Goal: Information Seeking & Learning: Learn about a topic

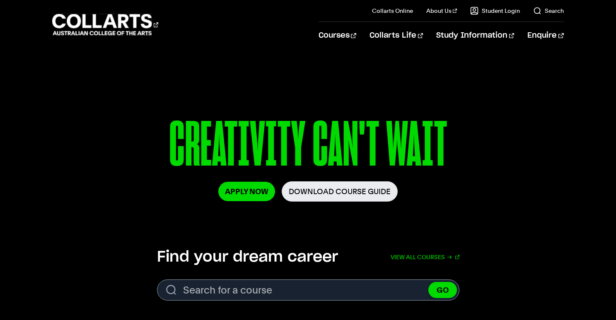
scroll to position [86, 0]
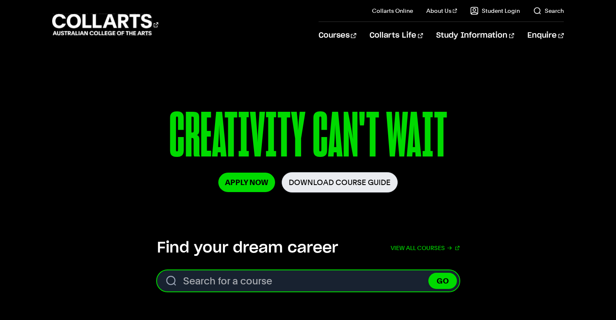
click at [279, 280] on input "Search for a course" at bounding box center [308, 281] width 302 height 21
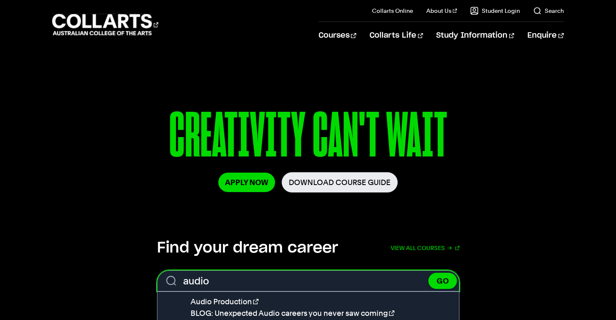
type input "audio"
click at [428, 273] on button "GO" at bounding box center [442, 281] width 29 height 16
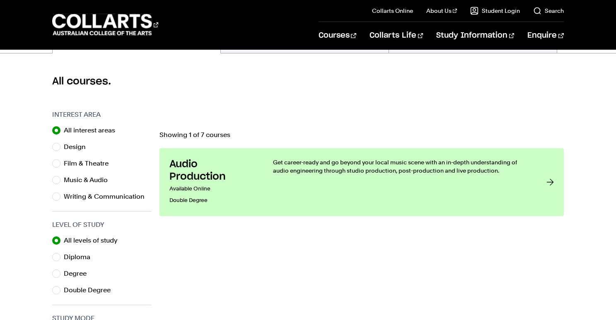
scroll to position [206, 0]
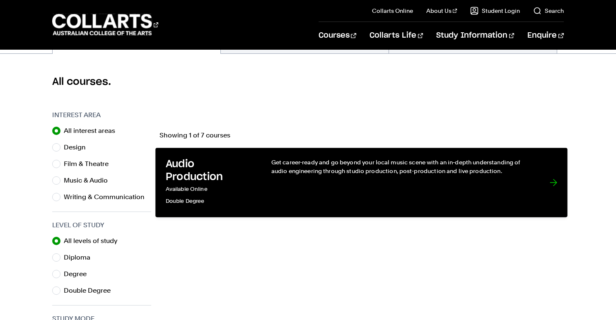
click at [413, 171] on p "Get career-ready and go beyond your local music scene with an in-depth understa…" at bounding box center [402, 166] width 262 height 17
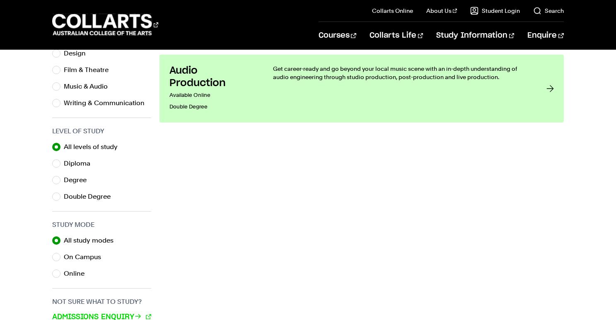
scroll to position [371, 0]
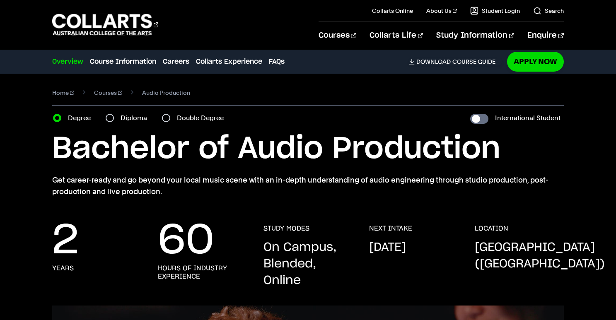
click at [106, 115] on div "Diploma" at bounding box center [129, 118] width 46 height 12
click at [108, 117] on input "Diploma" at bounding box center [110, 118] width 8 height 8
radio input "true"
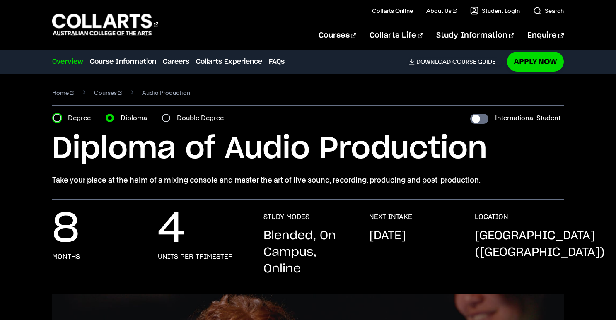
click at [55, 116] on input "Degree" at bounding box center [57, 118] width 8 height 8
radio input "true"
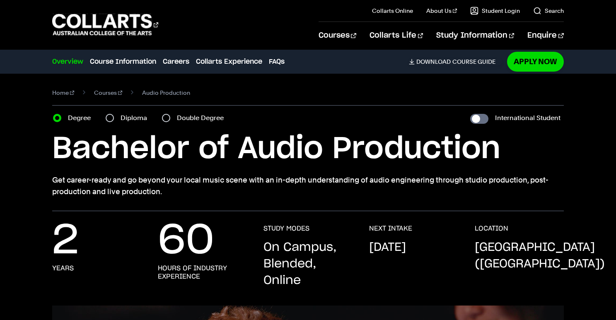
click at [121, 117] on div "Diploma" at bounding box center [129, 118] width 46 height 12
click at [110, 116] on input "Diploma" at bounding box center [110, 118] width 8 height 8
radio input "true"
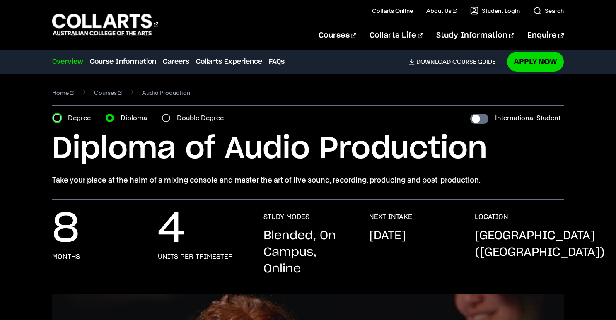
click at [58, 115] on input "Degree" at bounding box center [57, 118] width 8 height 8
radio input "true"
